Goal: Task Accomplishment & Management: Complete application form

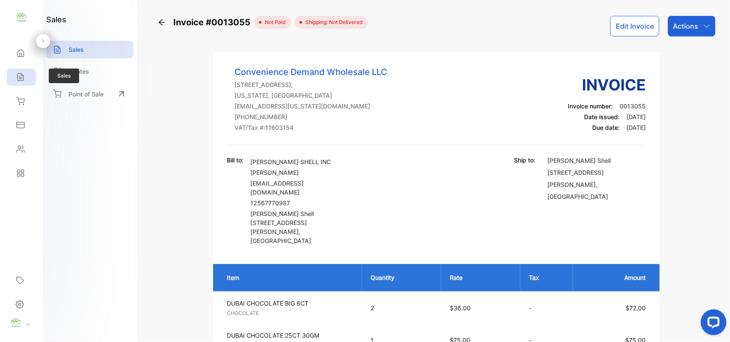
click at [7, 81] on div "Sales" at bounding box center [21, 77] width 29 height 17
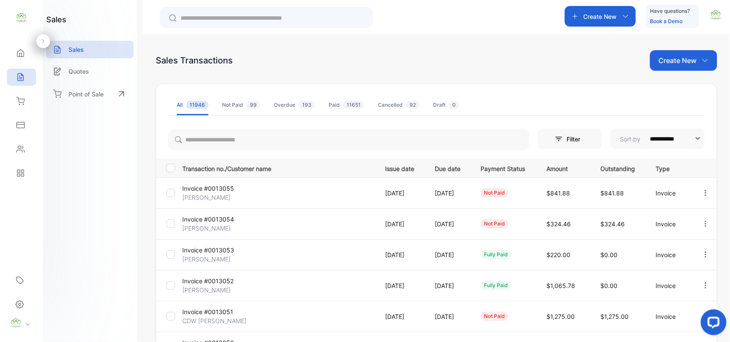
click at [674, 60] on p "Create New" at bounding box center [678, 60] width 38 height 10
click at [675, 88] on span "Invoice" at bounding box center [685, 88] width 20 height 9
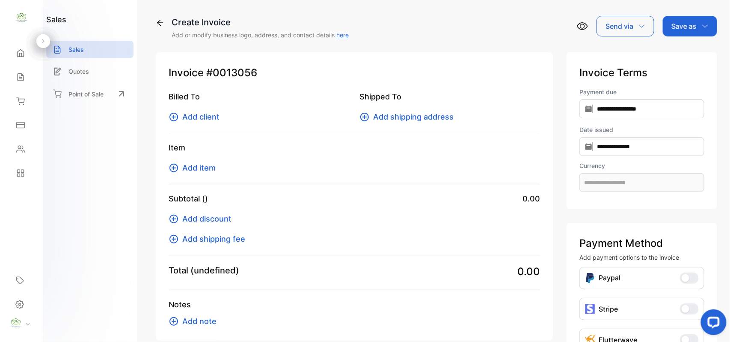
type input "**********"
click at [207, 119] on span "Add client" at bounding box center [200, 117] width 37 height 12
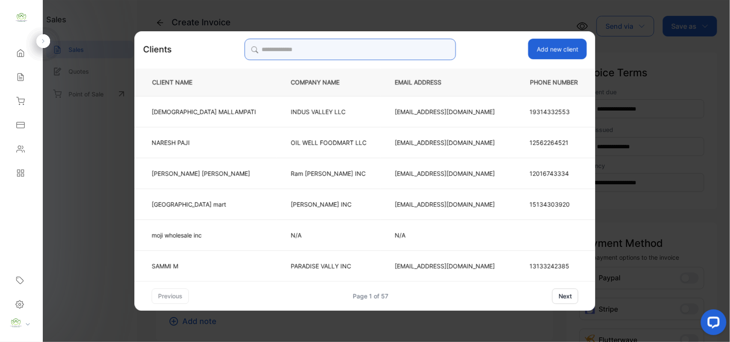
click at [364, 48] on input "search" at bounding box center [350, 49] width 212 height 21
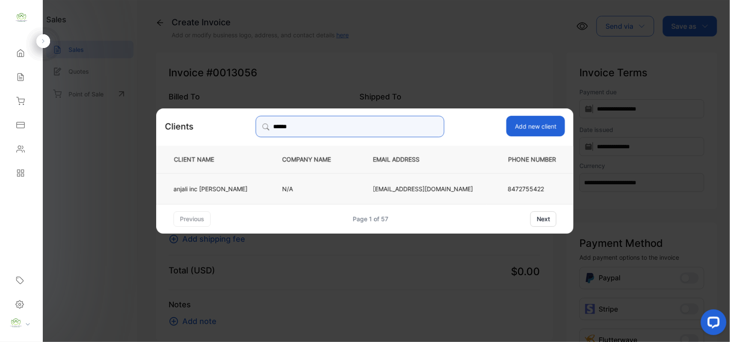
type input "******"
click at [242, 180] on td "anjali inc [PERSON_NAME]" at bounding box center [213, 188] width 112 height 31
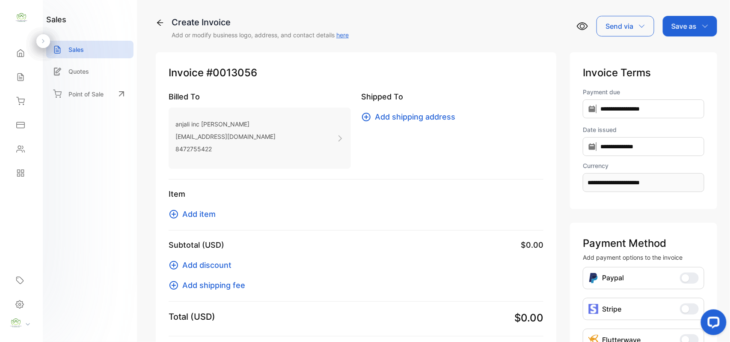
click at [206, 211] on span "Add item" at bounding box center [198, 214] width 33 height 12
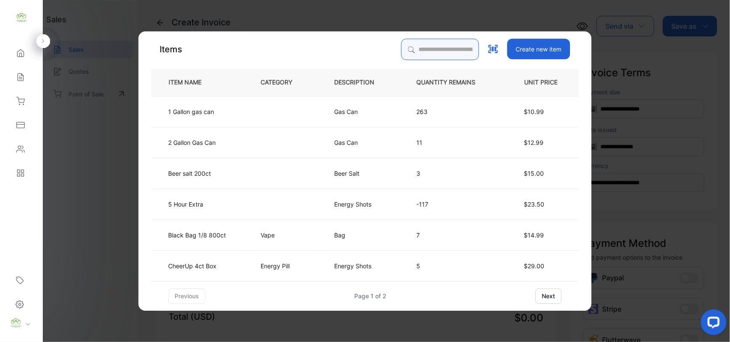
click at [414, 43] on input "search" at bounding box center [441, 49] width 78 height 21
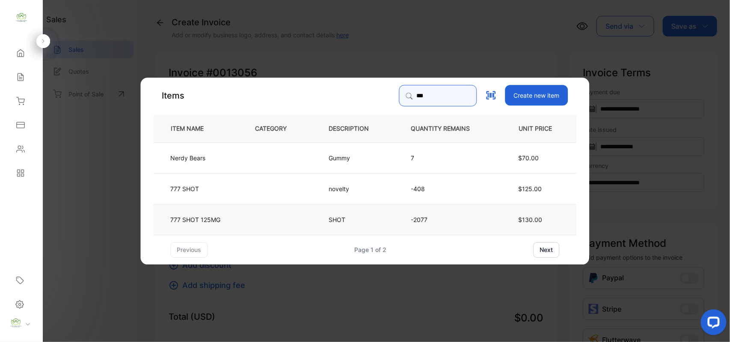
type input "***"
drag, startPoint x: 229, startPoint y: 211, endPoint x: 250, endPoint y: 210, distance: 21.4
click at [250, 210] on tr "777 SHOT 125MG SHOT -2077 $130.00" at bounding box center [365, 218] width 423 height 31
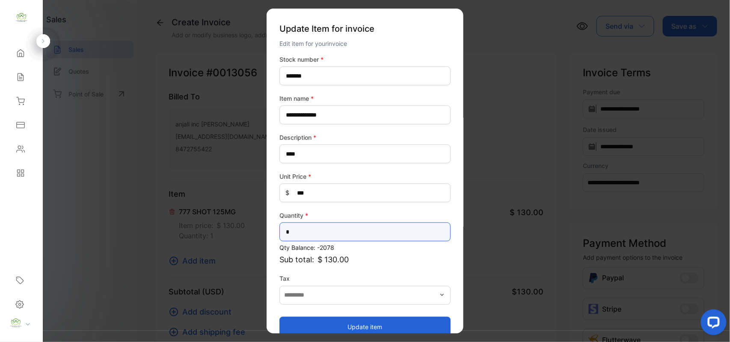
click at [321, 236] on input "*" at bounding box center [365, 231] width 171 height 19
type input "*"
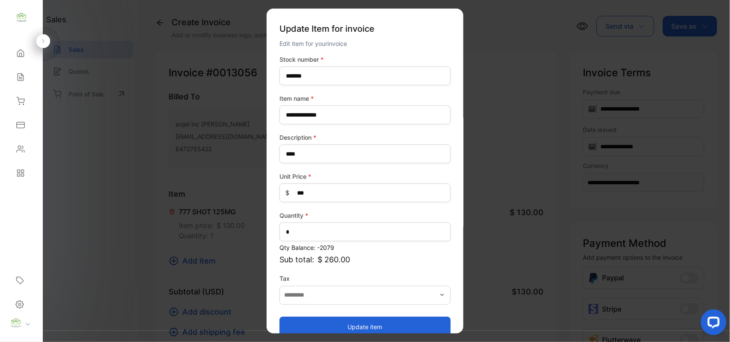
click at [348, 324] on button "Update item" at bounding box center [365, 326] width 171 height 21
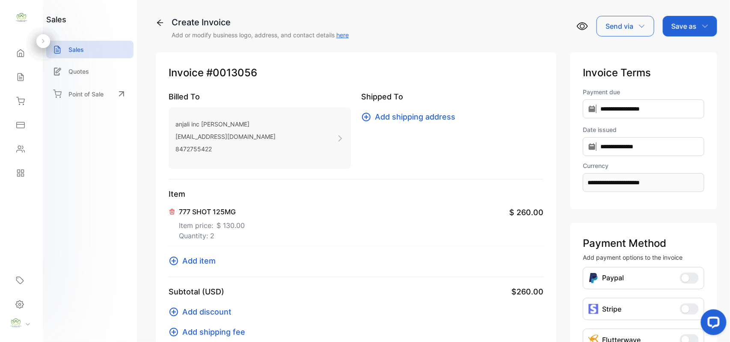
click at [206, 262] on span "Add item" at bounding box center [198, 261] width 33 height 12
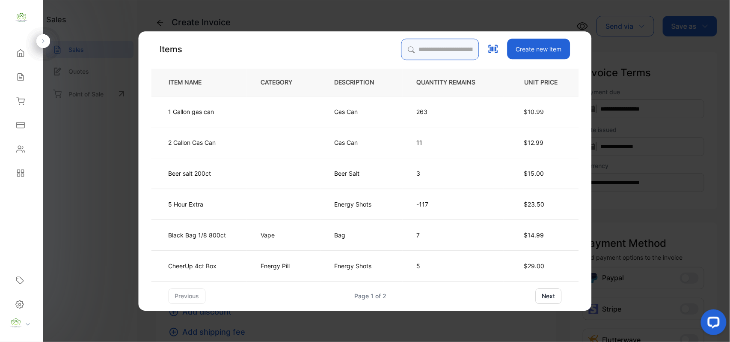
click at [470, 50] on input "search" at bounding box center [441, 49] width 78 height 21
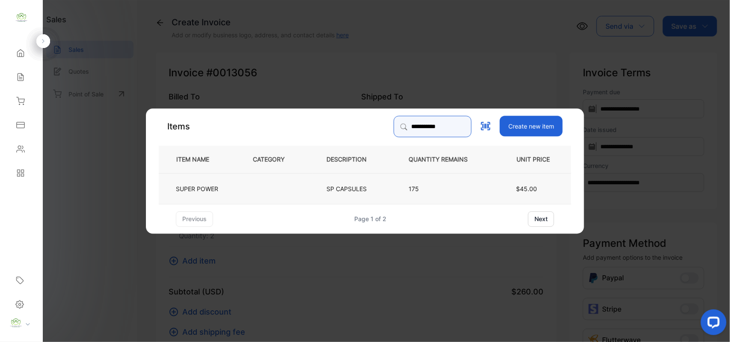
type input "**********"
click at [249, 187] on td at bounding box center [276, 188] width 74 height 31
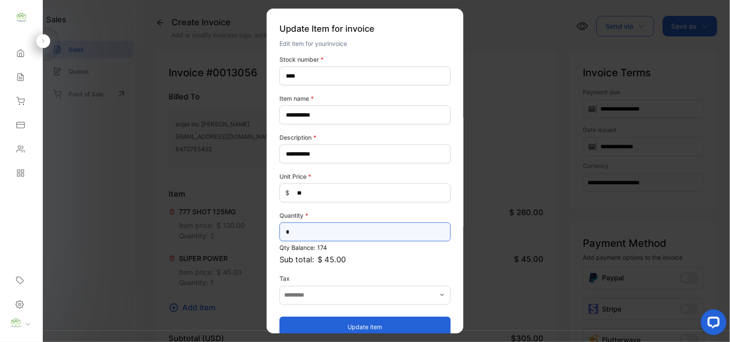
click at [361, 235] on input "*" at bounding box center [365, 231] width 171 height 19
type input "*"
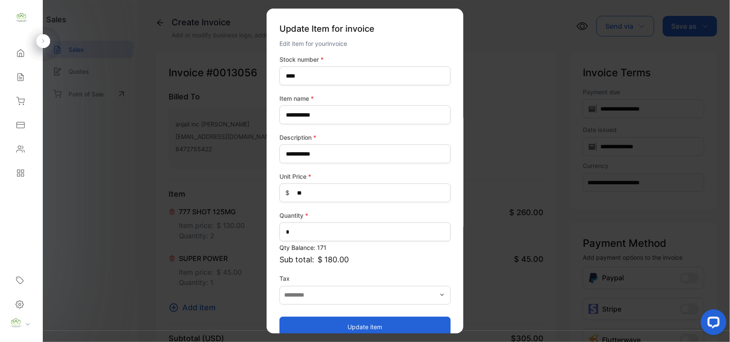
click at [378, 324] on button "Update item" at bounding box center [365, 326] width 171 height 21
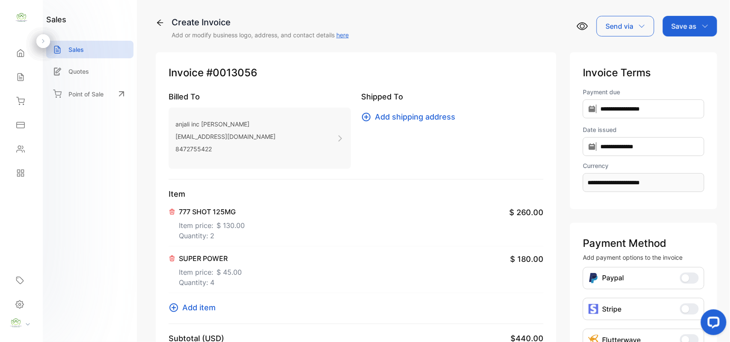
click at [197, 306] on span "Add item" at bounding box center [198, 307] width 33 height 12
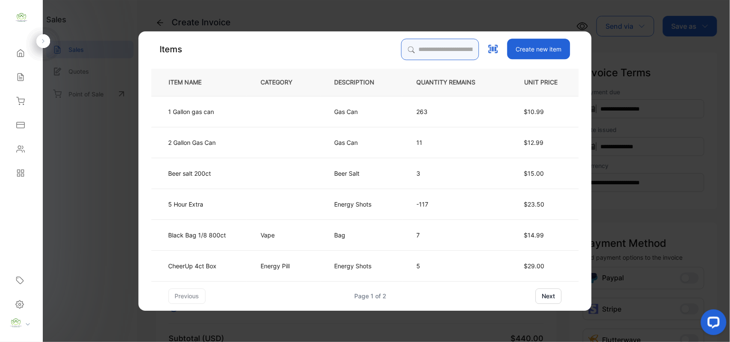
click at [441, 47] on input "search" at bounding box center [441, 49] width 78 height 21
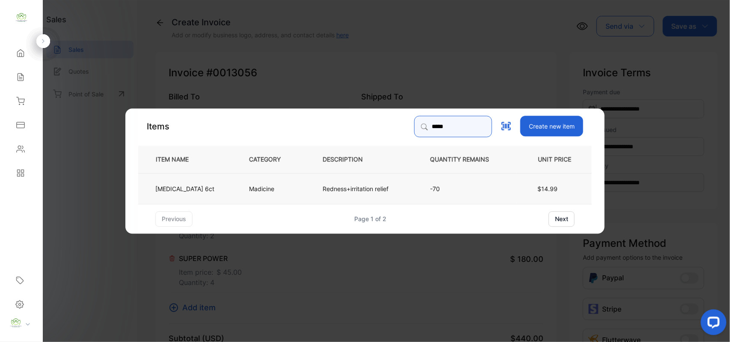
type input "*****"
drag, startPoint x: 240, startPoint y: 185, endPoint x: 269, endPoint y: 192, distance: 29.4
click at [269, 192] on td "Madicine" at bounding box center [272, 188] width 74 height 31
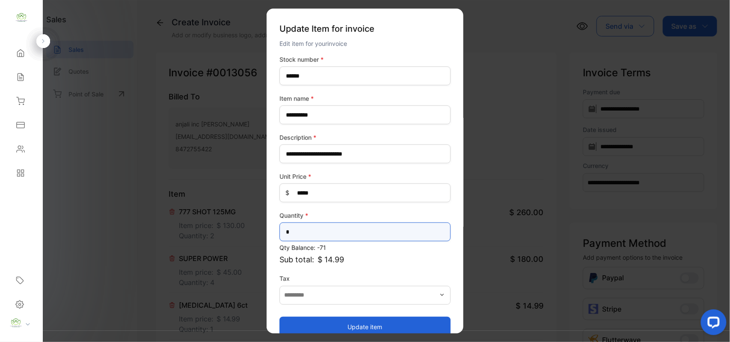
click at [336, 233] on input "*" at bounding box center [365, 231] width 171 height 19
type input "*"
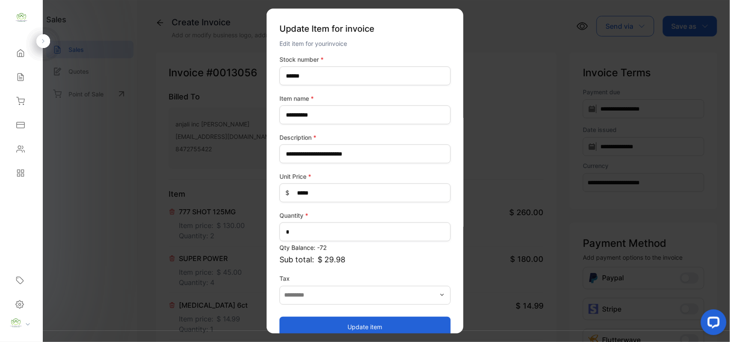
click at [327, 322] on button "Update item" at bounding box center [365, 326] width 171 height 21
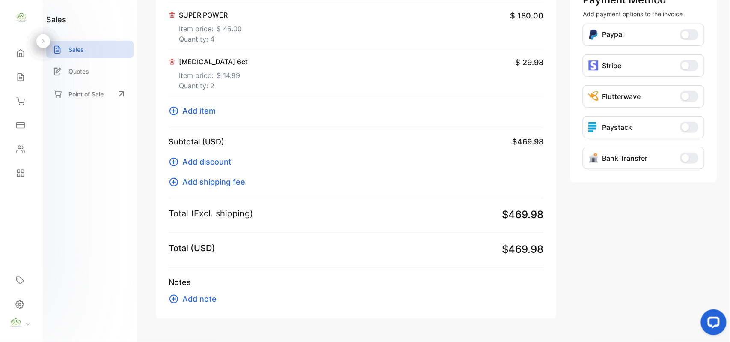
scroll to position [268, 0]
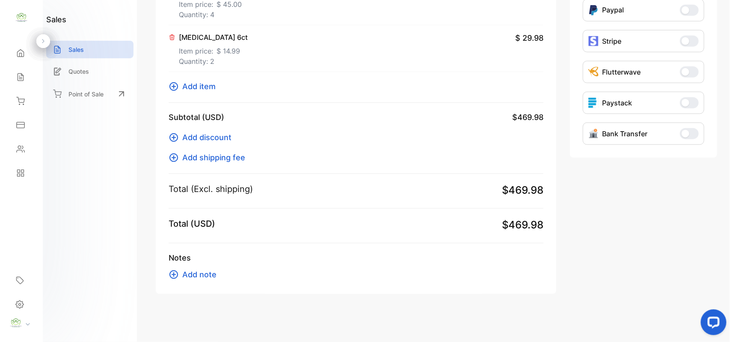
click at [208, 83] on span "Add item" at bounding box center [198, 86] width 33 height 12
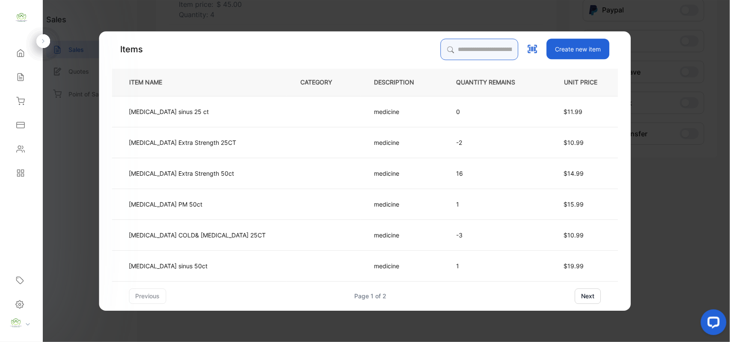
click at [441, 42] on input "search" at bounding box center [480, 49] width 78 height 21
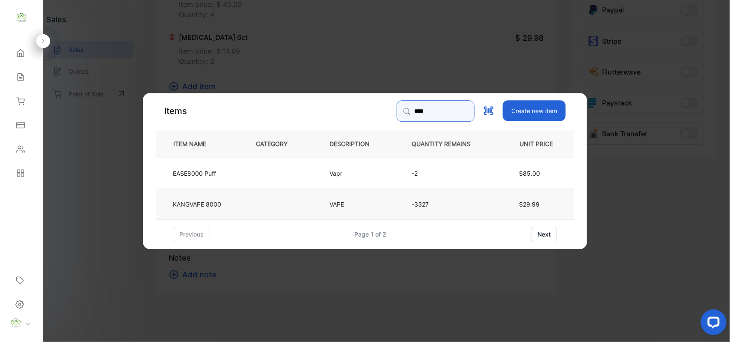
type input "****"
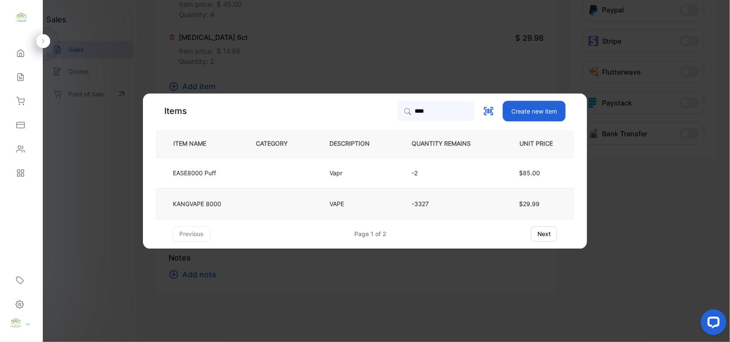
click at [244, 204] on td at bounding box center [279, 203] width 74 height 31
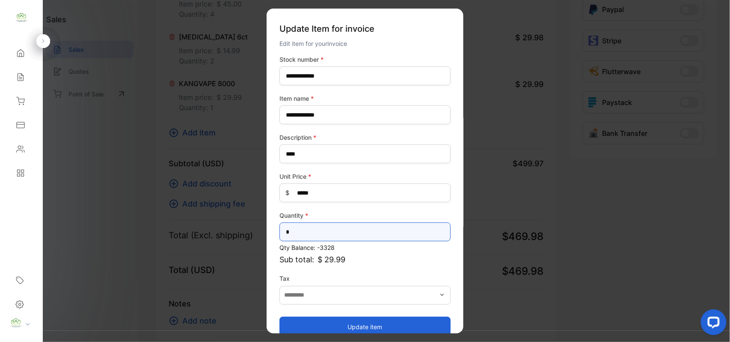
click at [319, 229] on input "*" at bounding box center [365, 231] width 171 height 19
type input "*"
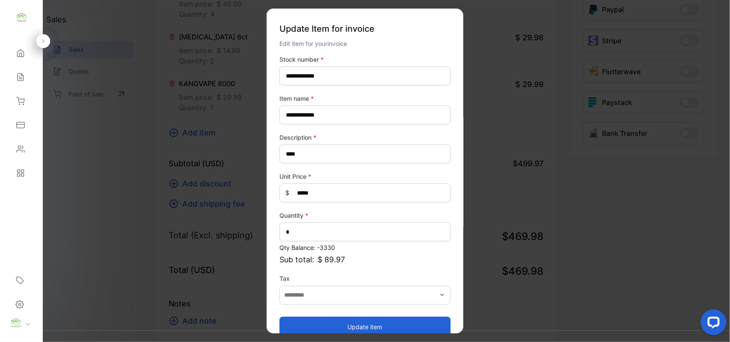
click at [323, 324] on button "Update item" at bounding box center [365, 326] width 171 height 21
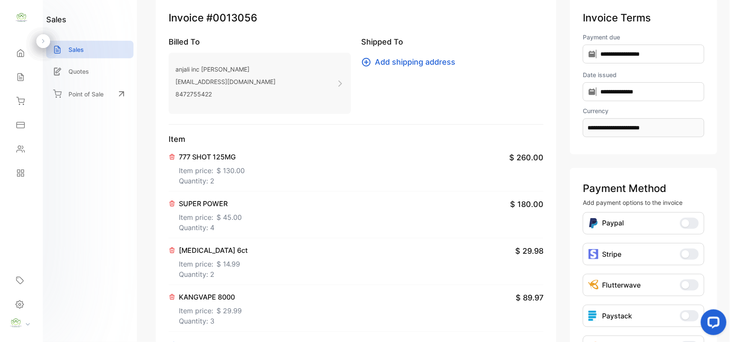
scroll to position [2, 0]
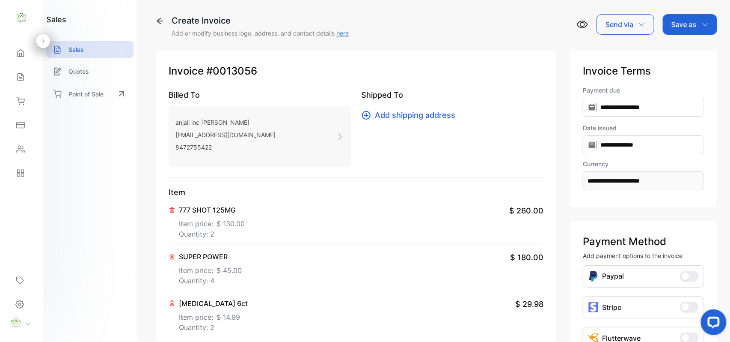
click at [687, 23] on p "Save as" at bounding box center [684, 24] width 25 height 10
click at [684, 53] on div "Invoice" at bounding box center [688, 52] width 49 height 17
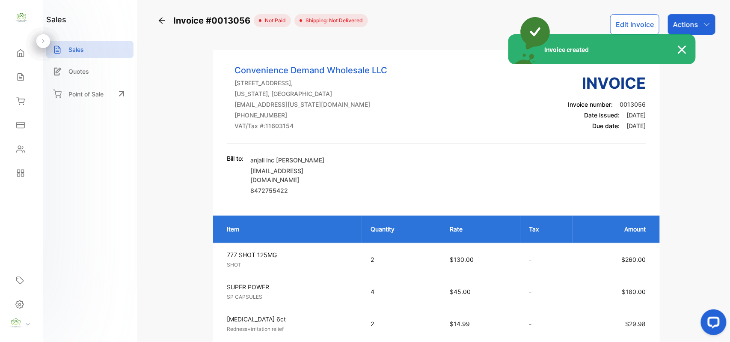
click at [709, 26] on div "Invoice created" at bounding box center [365, 171] width 730 height 342
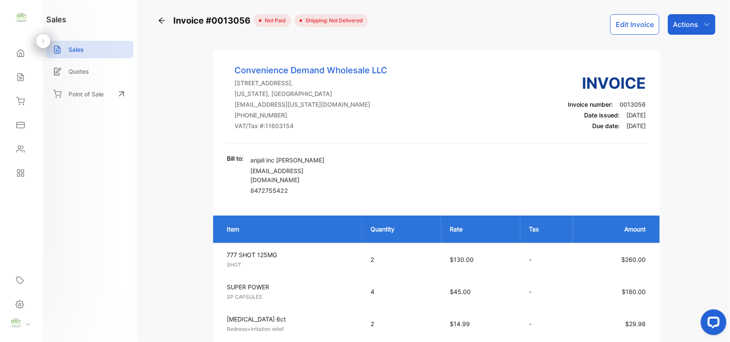
click at [706, 26] on icon "button" at bounding box center [707, 24] width 7 height 7
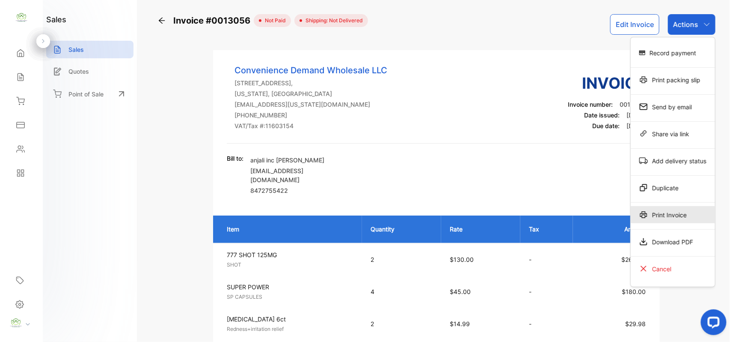
click at [664, 209] on div "Print Invoice" at bounding box center [673, 214] width 84 height 17
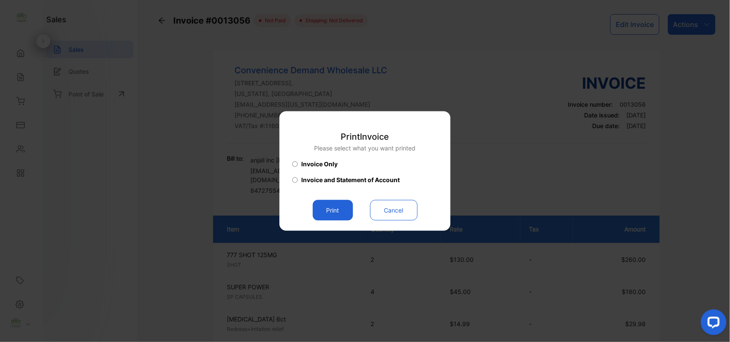
click at [351, 203] on button "Print" at bounding box center [333, 210] width 40 height 21
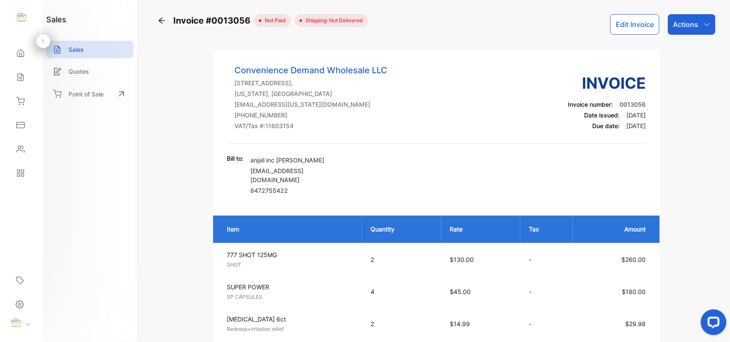
click at [22, 149] on icon at bounding box center [20, 149] width 9 height 9
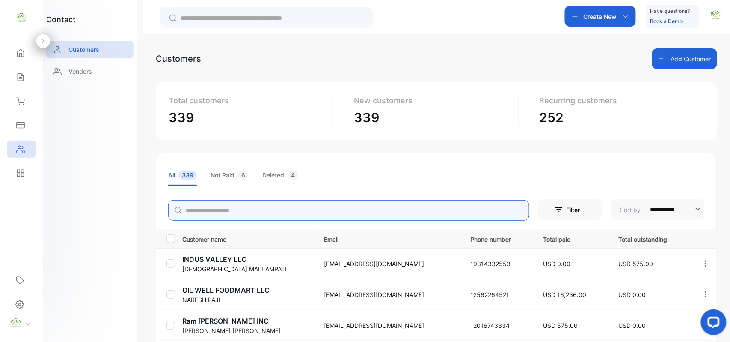
click at [254, 209] on input "search" at bounding box center [348, 210] width 361 height 21
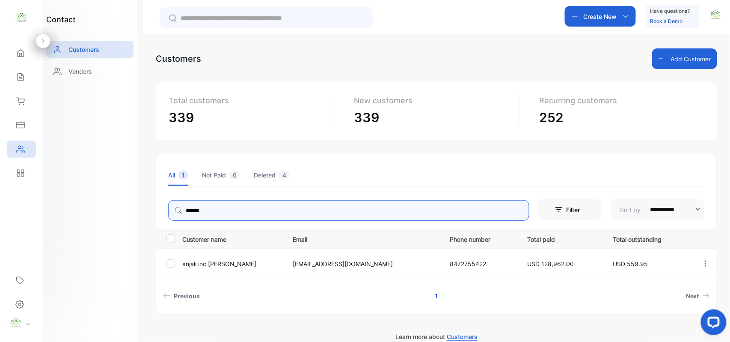
type input "******"
click at [20, 74] on icon at bounding box center [20, 77] width 9 height 9
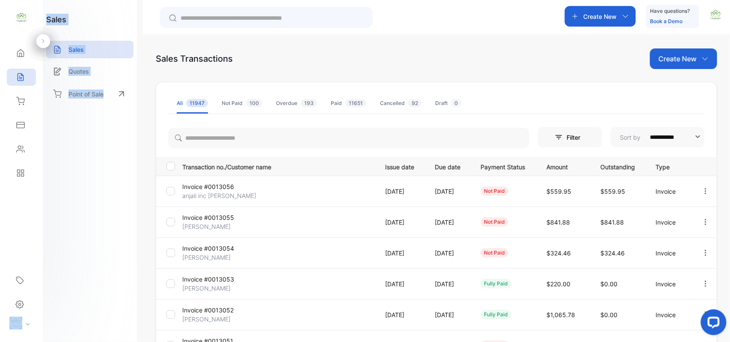
click at [423, 341] on html "**********" at bounding box center [365, 196] width 730 height 393
click at [96, 173] on div "sales Sales Quotes Point of Sale" at bounding box center [90, 171] width 94 height 342
click at [201, 194] on p "anjali inc [PERSON_NAME]" at bounding box center [219, 195] width 74 height 9
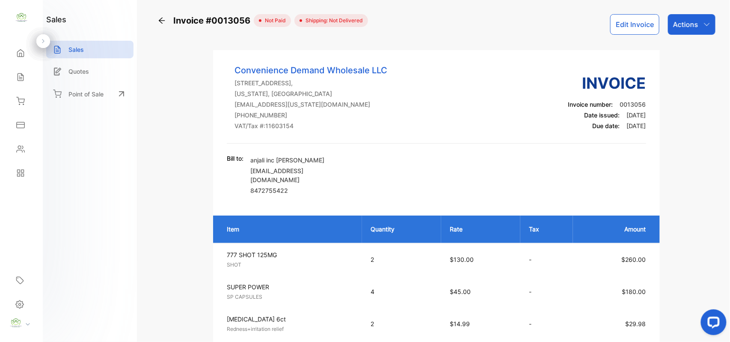
click at [683, 27] on p "Actions" at bounding box center [685, 24] width 25 height 10
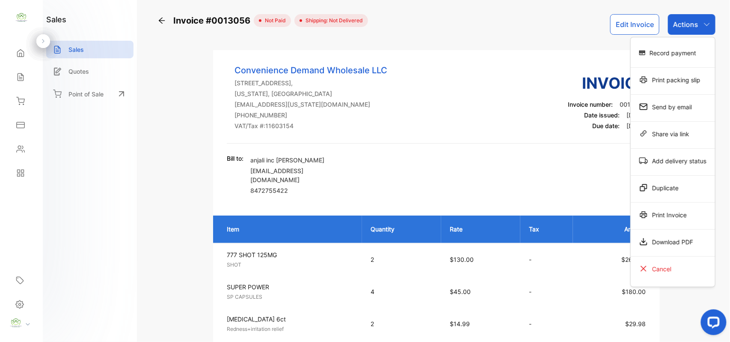
click at [679, 58] on div "Record payment" at bounding box center [673, 52] width 84 height 17
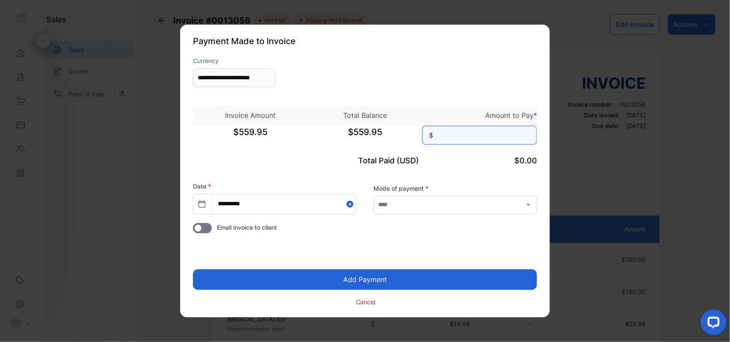
click at [474, 141] on input at bounding box center [480, 135] width 115 height 19
type input "******"
click at [193, 269] on button "Add Payment" at bounding box center [365, 279] width 344 height 21
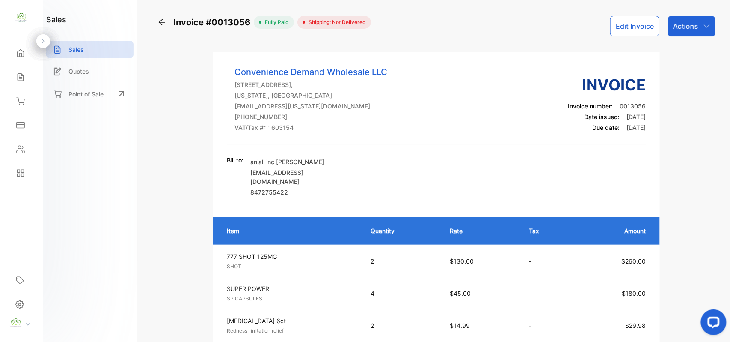
click at [702, 33] on div "Actions" at bounding box center [692, 26] width 48 height 21
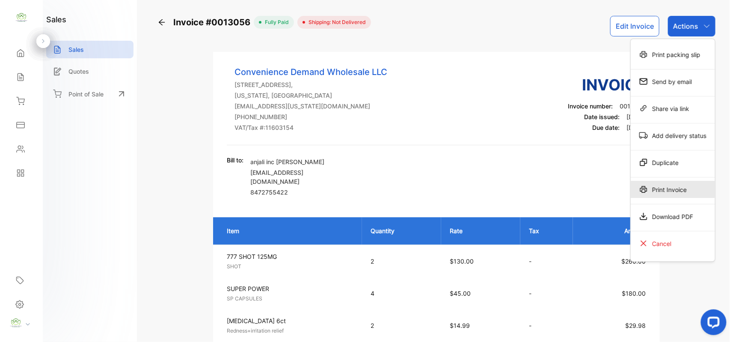
click at [660, 188] on div "Print Invoice" at bounding box center [673, 189] width 84 height 17
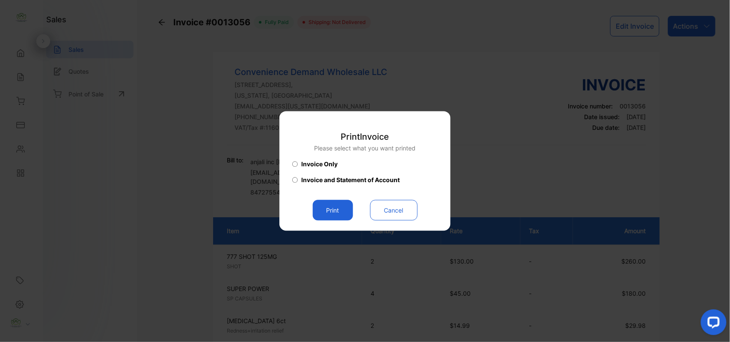
click at [343, 208] on button "Print" at bounding box center [333, 210] width 40 height 21
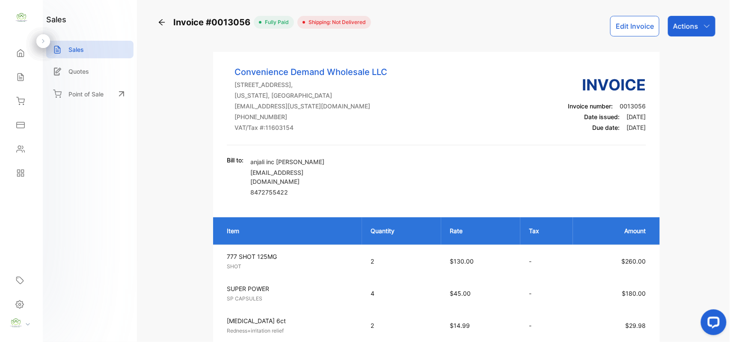
click at [25, 74] on div "Sales" at bounding box center [21, 77] width 29 height 17
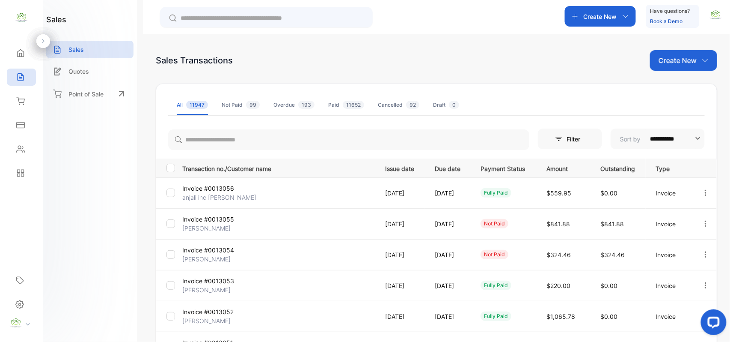
click at [30, 143] on div "Contacts" at bounding box center [21, 148] width 29 height 17
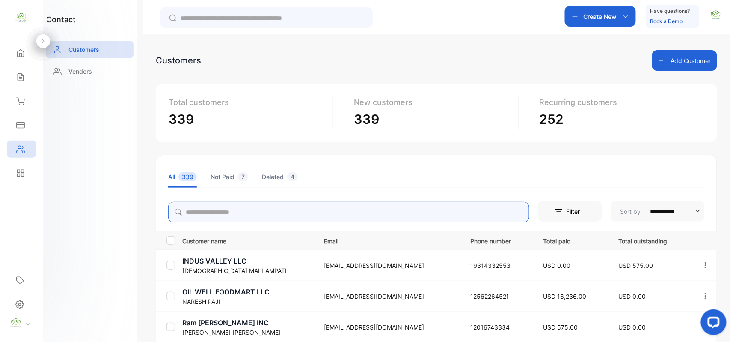
click at [295, 206] on input "search" at bounding box center [348, 212] width 361 height 21
type input "**"
